Goal: Task Accomplishment & Management: Use online tool/utility

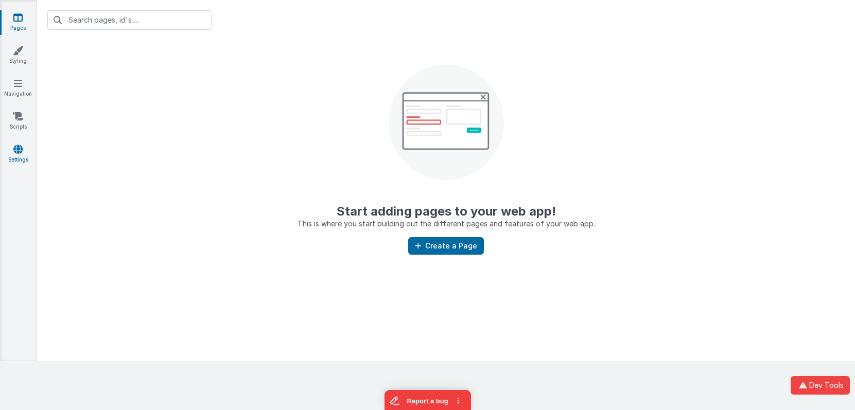
click at [23, 147] on link "Settings" at bounding box center [17, 154] width 37 height 21
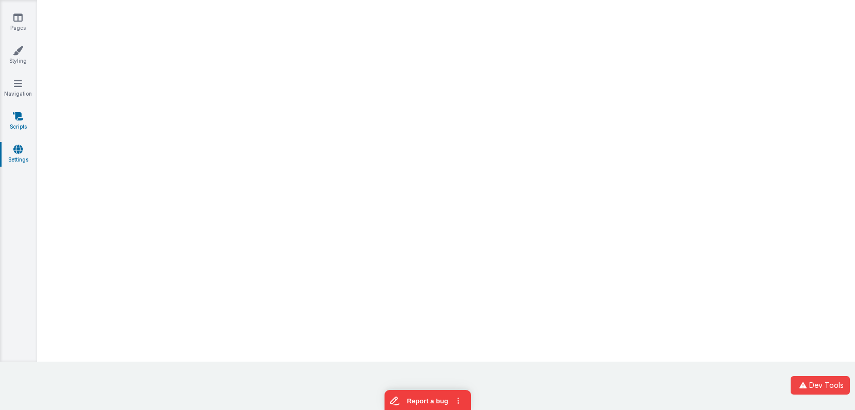
click at [21, 118] on icon at bounding box center [18, 116] width 10 height 10
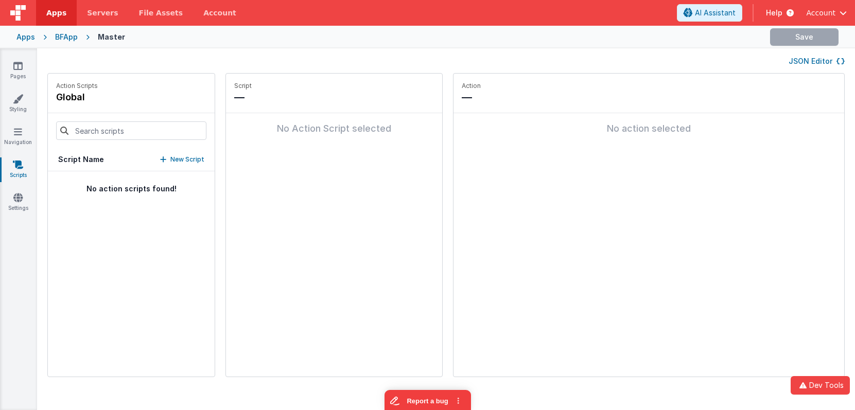
click at [17, 6] on img at bounding box center [17, 12] width 15 height 15
click at [840, 3] on header "Apps Servers File Assets Account Some FUTURE Slot AI Assistant Help Account" at bounding box center [427, 13] width 855 height 26
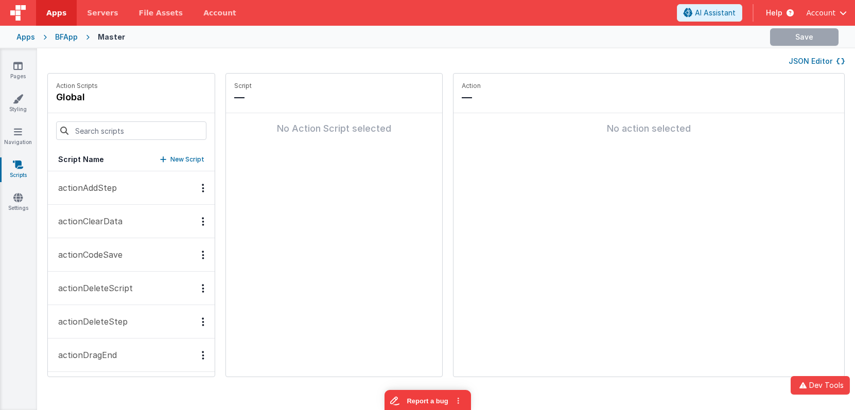
click at [830, 10] on span "Account" at bounding box center [820, 13] width 29 height 10
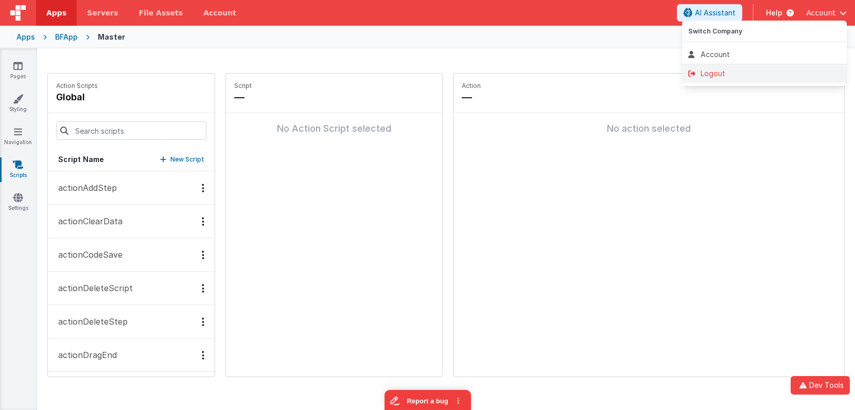
click at [756, 73] on div "Logout" at bounding box center [765, 73] width 152 height 10
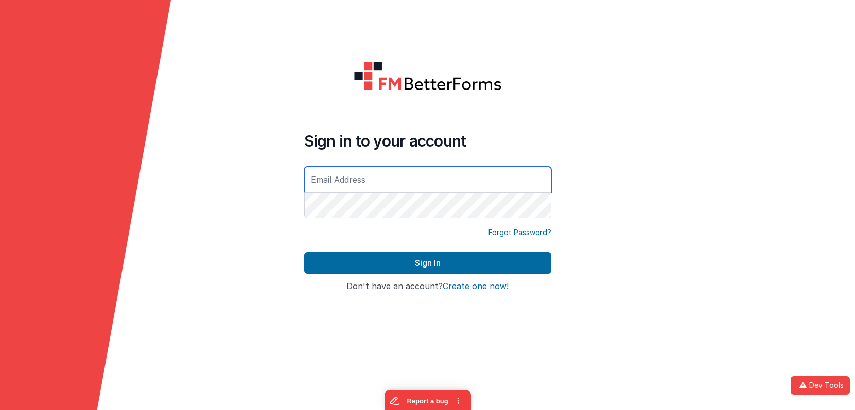
click at [351, 185] on input "text" at bounding box center [427, 180] width 247 height 26
type input "[EMAIL_ADDRESS][DOMAIN_NAME]"
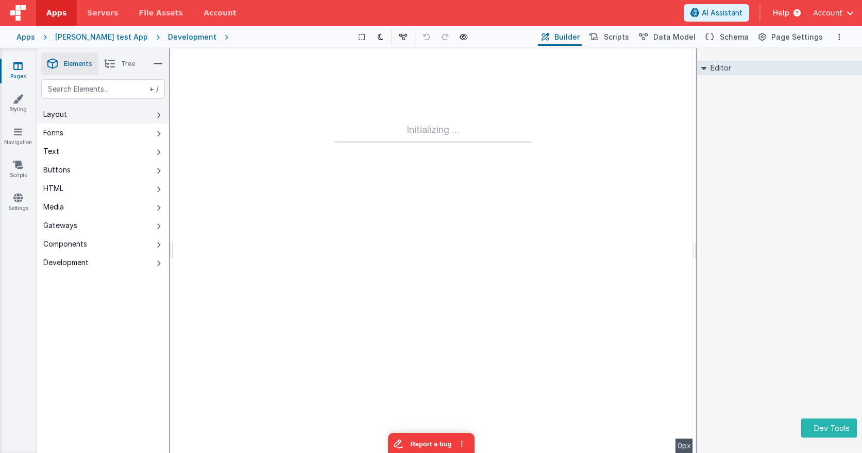
click at [152, 112] on button "Layout" at bounding box center [103, 114] width 132 height 19
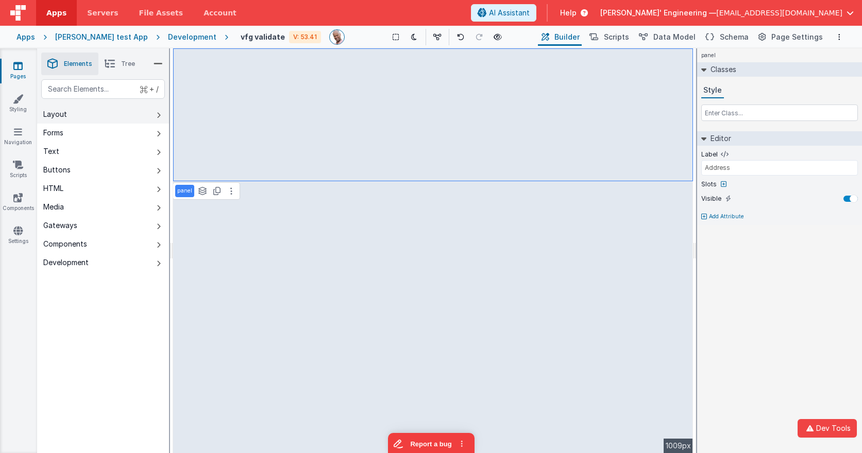
click at [138, 113] on button "Layout" at bounding box center [103, 114] width 132 height 19
click at [181, 35] on div "Development" at bounding box center [192, 37] width 48 height 10
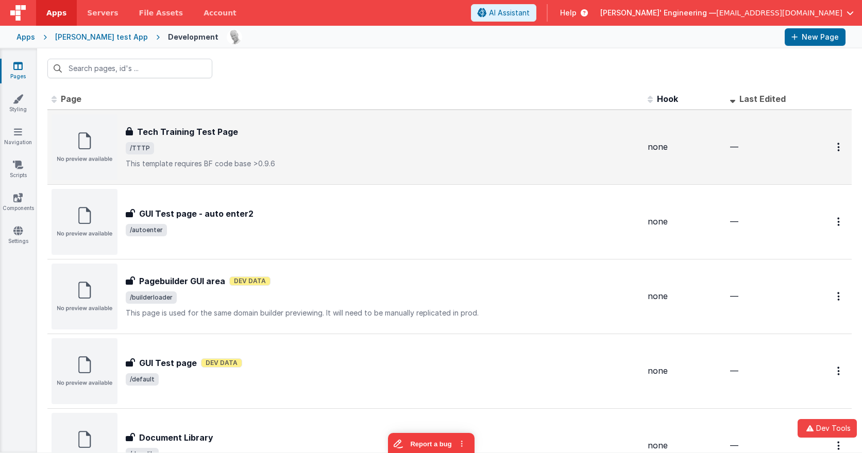
click at [401, 145] on span "/TTTP" at bounding box center [382, 148] width 513 height 12
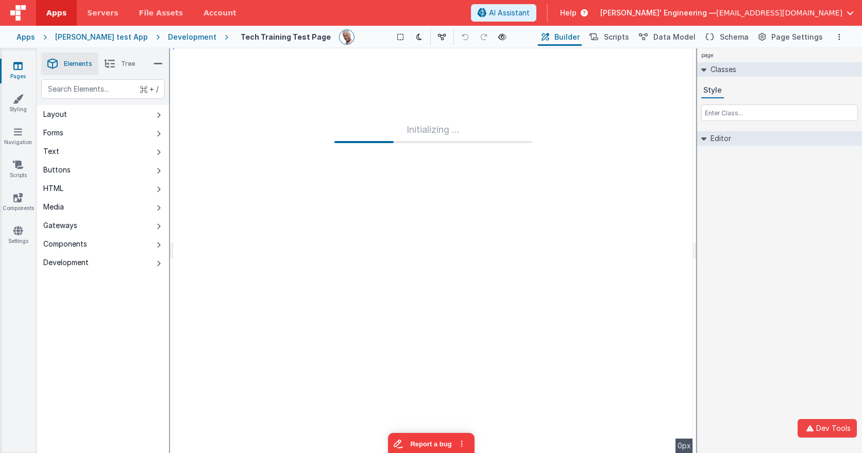
click at [177, 36] on div "Development" at bounding box center [192, 37] width 48 height 10
